Goal: Task Accomplishment & Management: Use online tool/utility

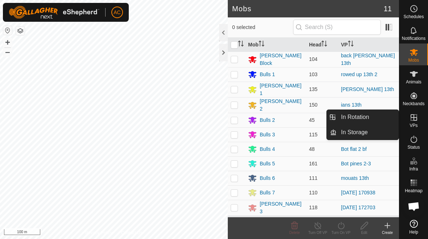
click at [297, 117] on link "In Rotation" at bounding box center [367, 117] width 62 height 14
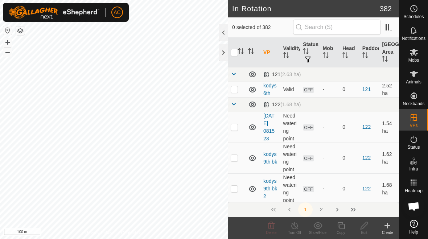
click at [297, 230] on div "Create" at bounding box center [387, 232] width 23 height 5
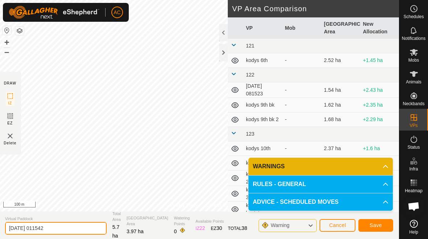
click at [68, 228] on input "[DATE] 011542" at bounding box center [55, 228] width 101 height 13
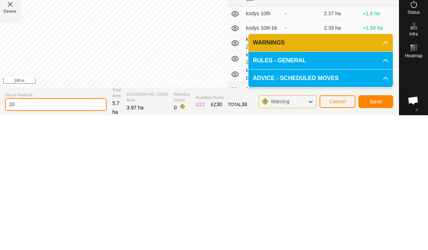
type input "2"
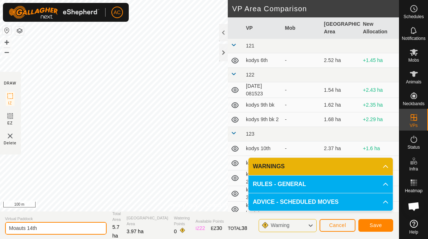
type input "Moauts 14th"
click at [297, 226] on span "Save" at bounding box center [375, 225] width 12 height 6
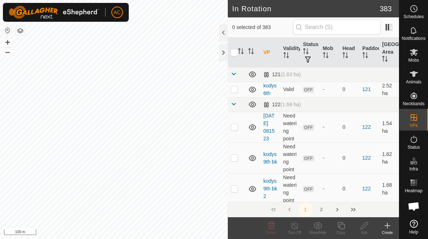
click at [224, 53] on div at bounding box center [223, 52] width 9 height 17
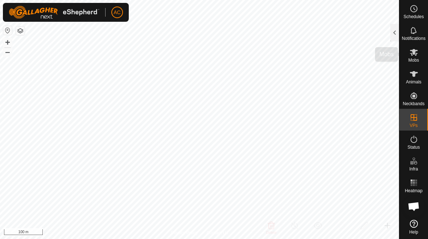
click at [297, 55] on icon at bounding box center [413, 52] width 9 height 9
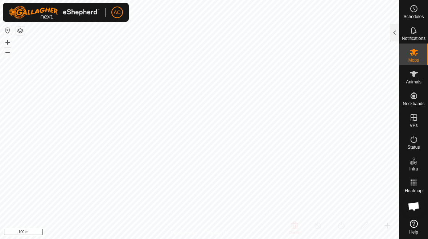
click at [297, 29] on div at bounding box center [394, 32] width 9 height 17
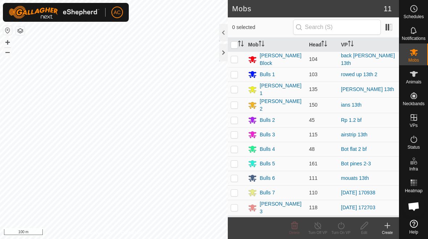
click at [236, 132] on p-checkbox at bounding box center [234, 135] width 7 height 6
checkbox input "true"
click at [297, 227] on icon at bounding box center [340, 225] width 9 height 9
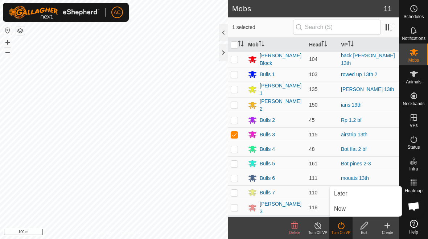
click at [297, 218] on div "Edit" at bounding box center [363, 228] width 23 height 22
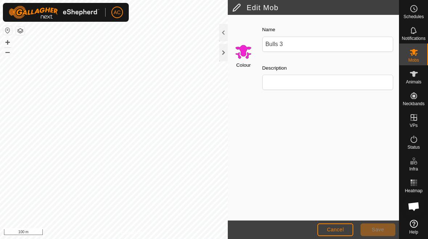
click at [297, 230] on span "Cancel" at bounding box center [335, 230] width 17 height 6
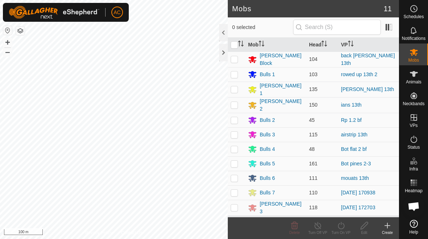
click at [235, 133] on p-checkbox at bounding box center [234, 135] width 7 height 6
checkbox input "true"
click at [297, 227] on turn-on-svg-icon at bounding box center [340, 225] width 23 height 9
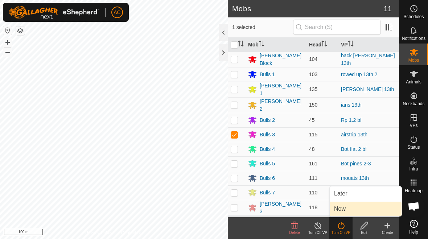
click at [297, 210] on link "Now" at bounding box center [365, 209] width 72 height 14
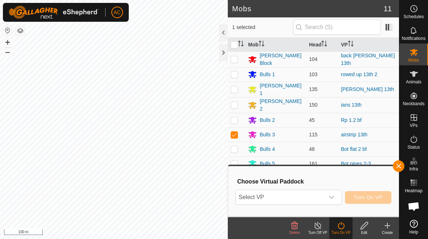
click at [297, 199] on icon "dropdown trigger" at bounding box center [331, 197] width 6 height 6
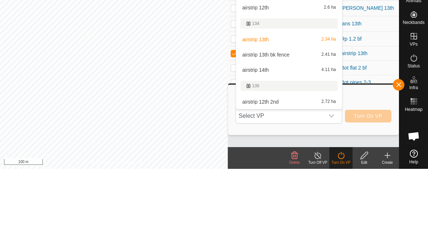
type input "Air"
click at [291, 132] on div "airstrip 13th bk fence 2.41 ha" at bounding box center [288, 136] width 97 height 9
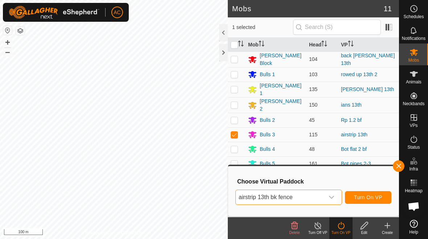
click at [297, 195] on span "Turn On VP" at bounding box center [368, 197] width 28 height 6
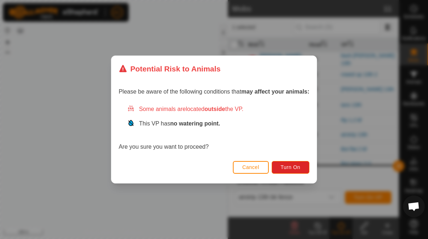
click at [297, 166] on span "Turn On" at bounding box center [291, 167] width 20 height 6
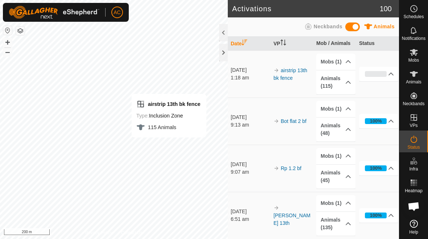
click at [227, 55] on div at bounding box center [223, 52] width 9 height 17
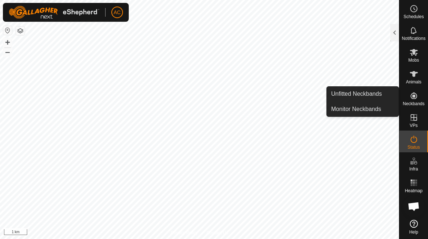
click at [297, 29] on div at bounding box center [394, 32] width 9 height 17
